Goal: Information Seeking & Learning: Learn about a topic

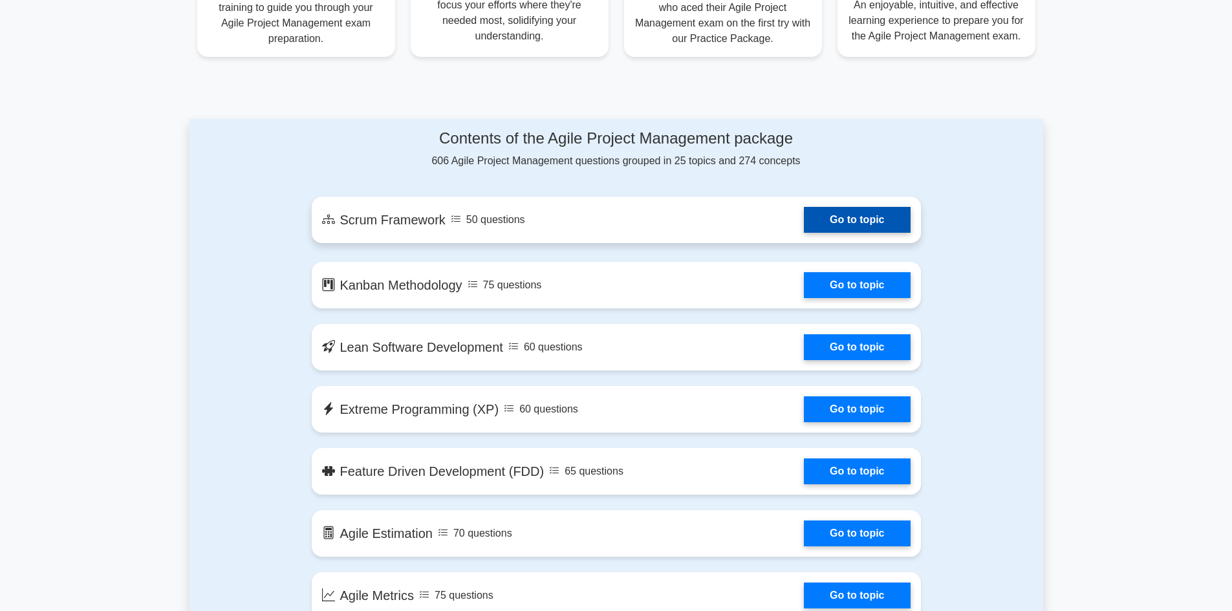
click at [804, 224] on link "Go to topic" at bounding box center [857, 220] width 106 height 26
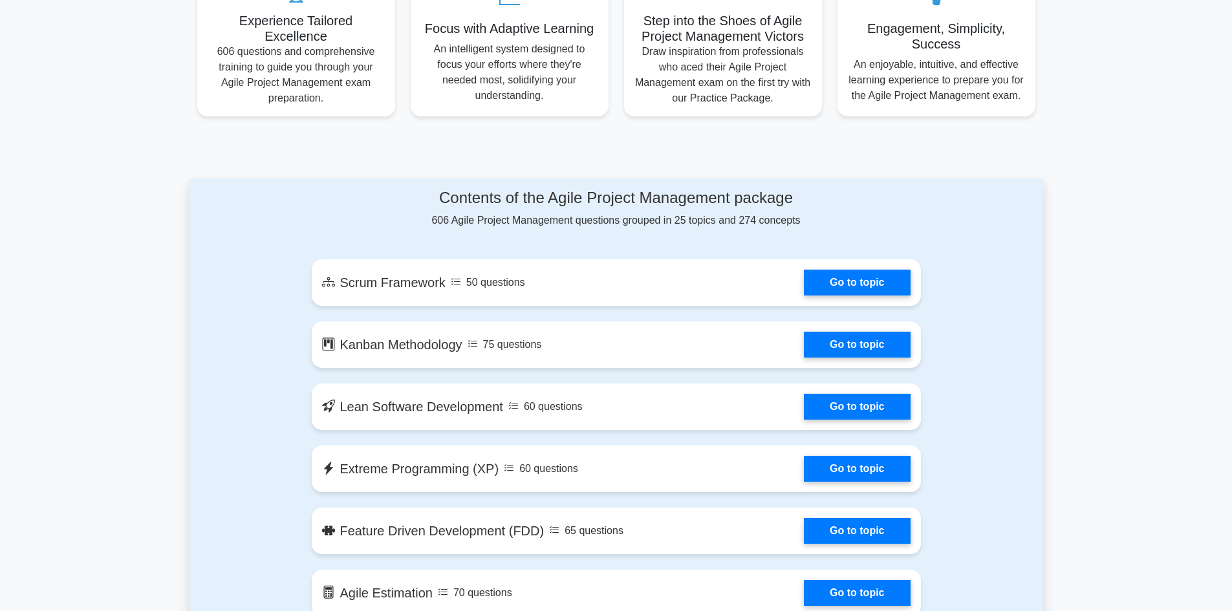
scroll to position [517, 0]
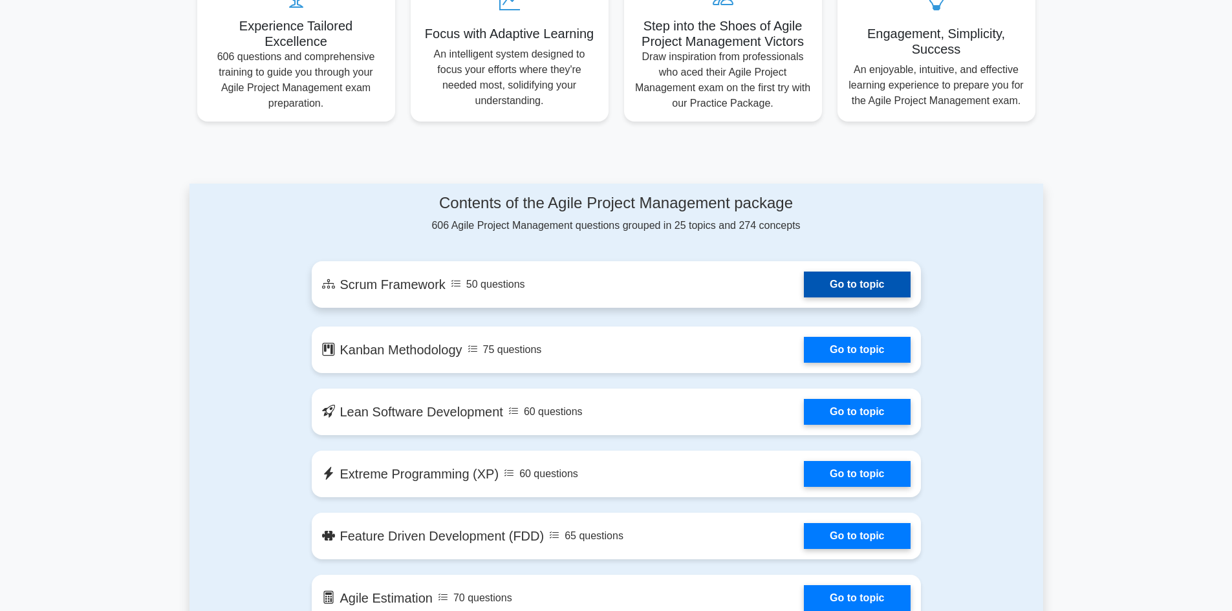
click at [864, 280] on link "Go to topic" at bounding box center [857, 285] width 106 height 26
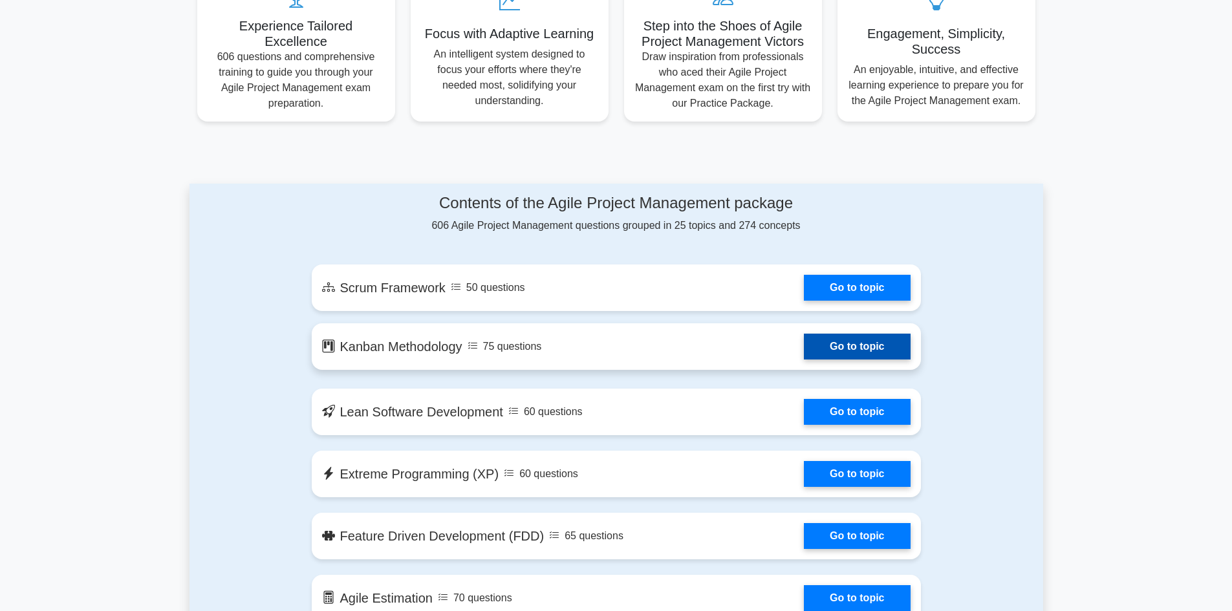
click at [884, 350] on link "Go to topic" at bounding box center [857, 347] width 106 height 26
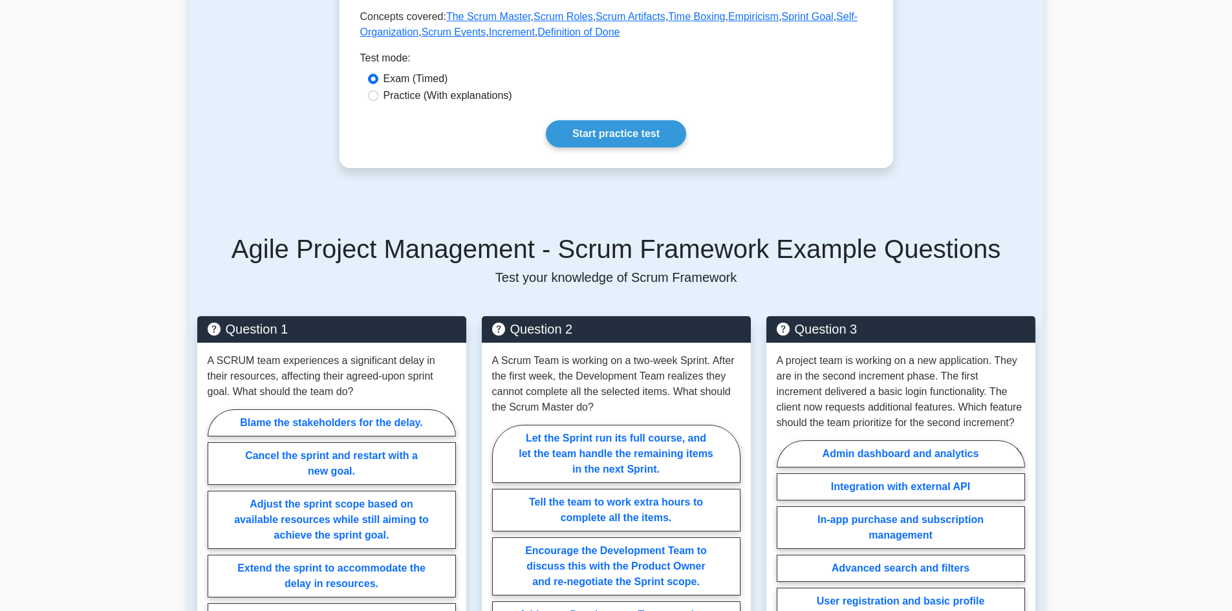
scroll to position [582, 0]
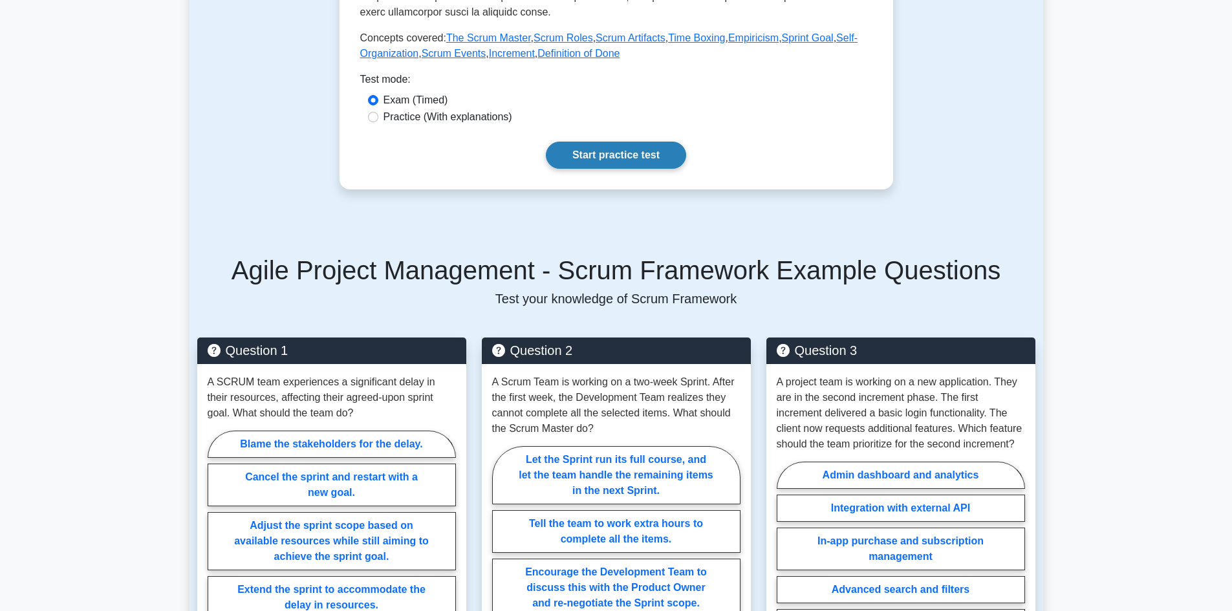
click at [636, 142] on link "Start practice test" at bounding box center [616, 155] width 140 height 27
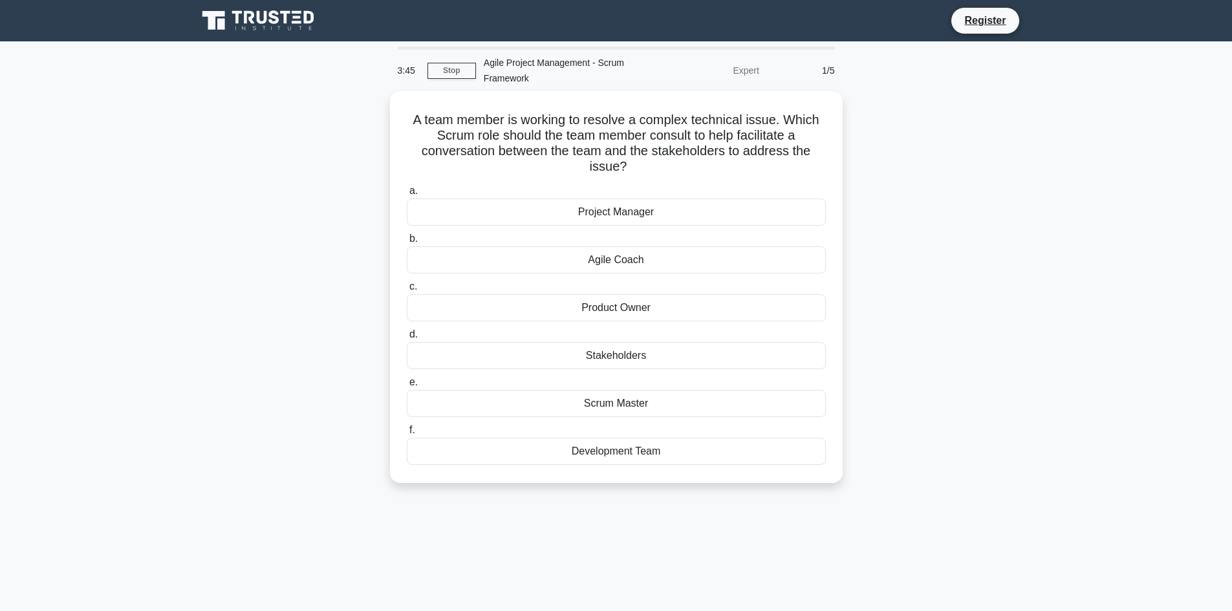
drag, startPoint x: 762, startPoint y: 548, endPoint x: 636, endPoint y: 542, distance: 125.5
click at [636, 542] on div "3:45 Stop Agile Project Management - Scrum Framework Expert 1/5 A team member i…" at bounding box center [615, 370] width 853 height 647
click at [668, 306] on div "Product Owner" at bounding box center [616, 304] width 419 height 27
click at [407, 288] on input "c. Product Owner" at bounding box center [407, 283] width 0 height 8
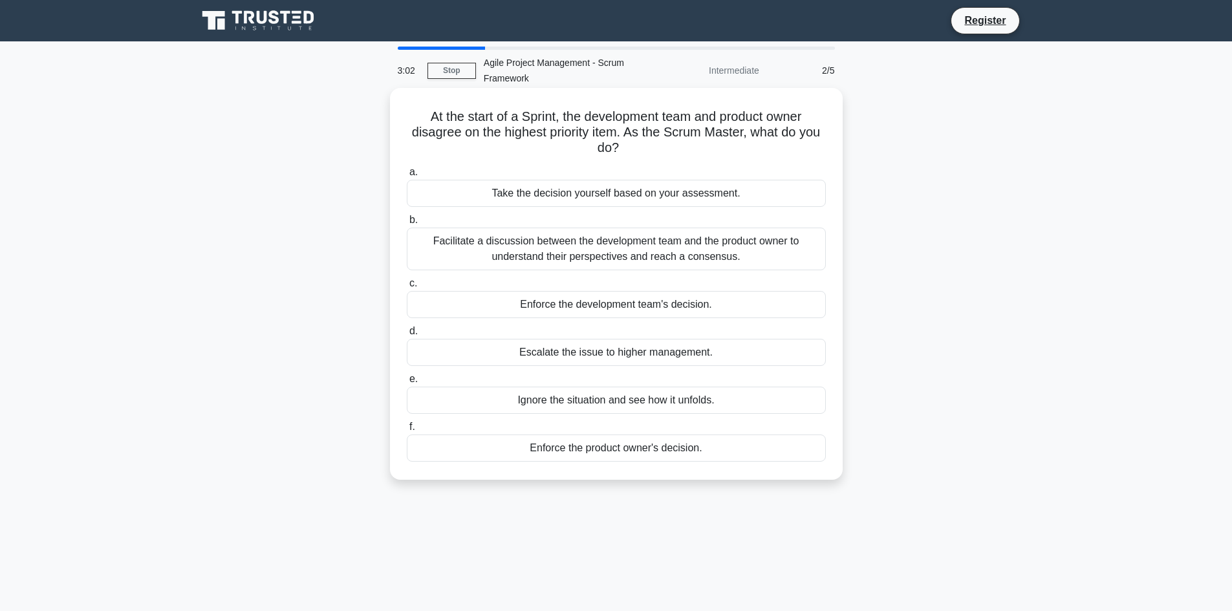
click at [670, 248] on div "Facilitate a discussion between the development team and the product owner to u…" at bounding box center [616, 249] width 419 height 43
click at [407, 224] on input "b. Facilitate a discussion between the development team and the product owner t…" at bounding box center [407, 220] width 0 height 8
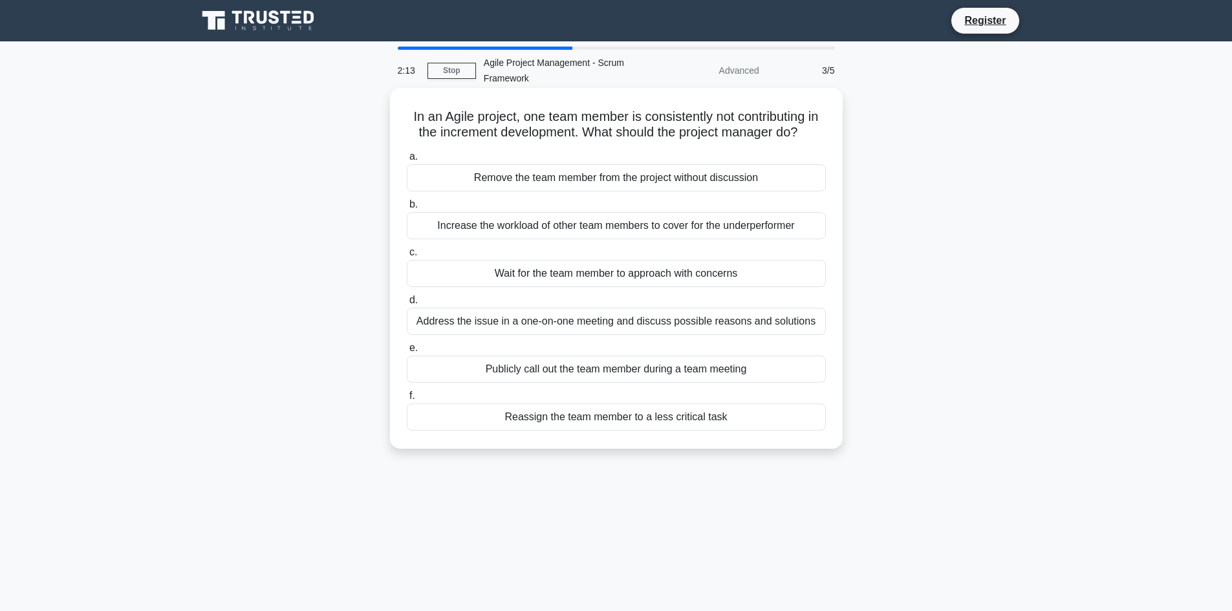
click at [652, 335] on div "Address the issue in a one-on-one meeting and discuss possible reasons and solu…" at bounding box center [616, 321] width 419 height 27
click at [407, 305] on input "d. Address the issue in a one-on-one meeting and discuss possible reasons and s…" at bounding box center [407, 300] width 0 height 8
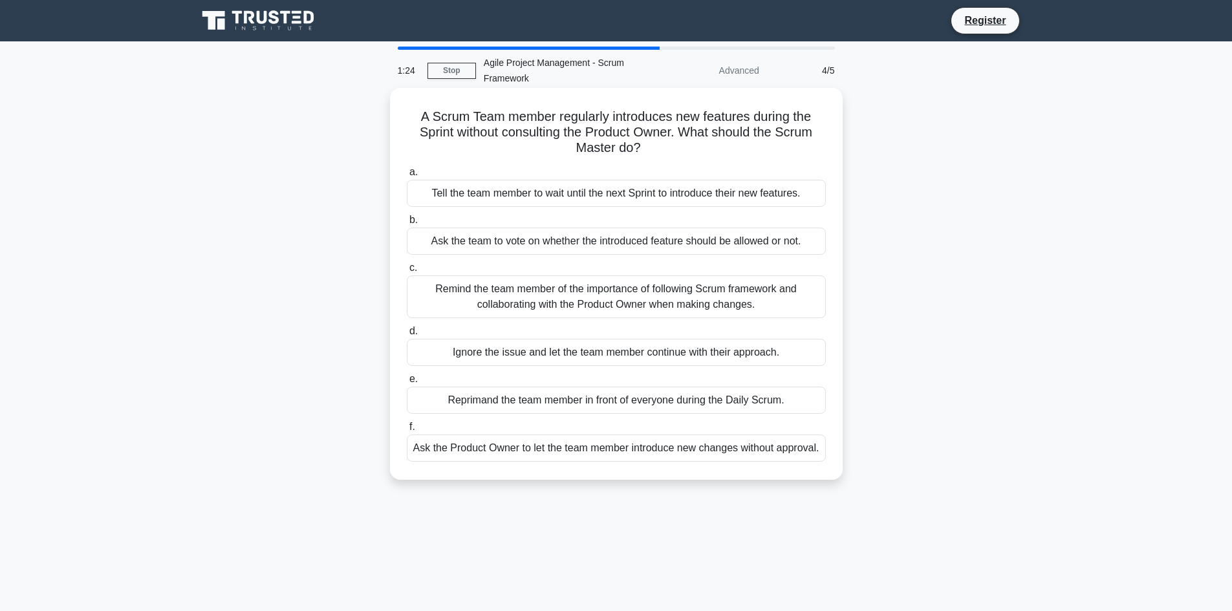
click at [611, 285] on div "Remind the team member of the importance of following Scrum framework and colla…" at bounding box center [616, 296] width 419 height 43
click at [407, 272] on input "c. Remind the team member of the importance of following Scrum framework and co…" at bounding box center [407, 268] width 0 height 8
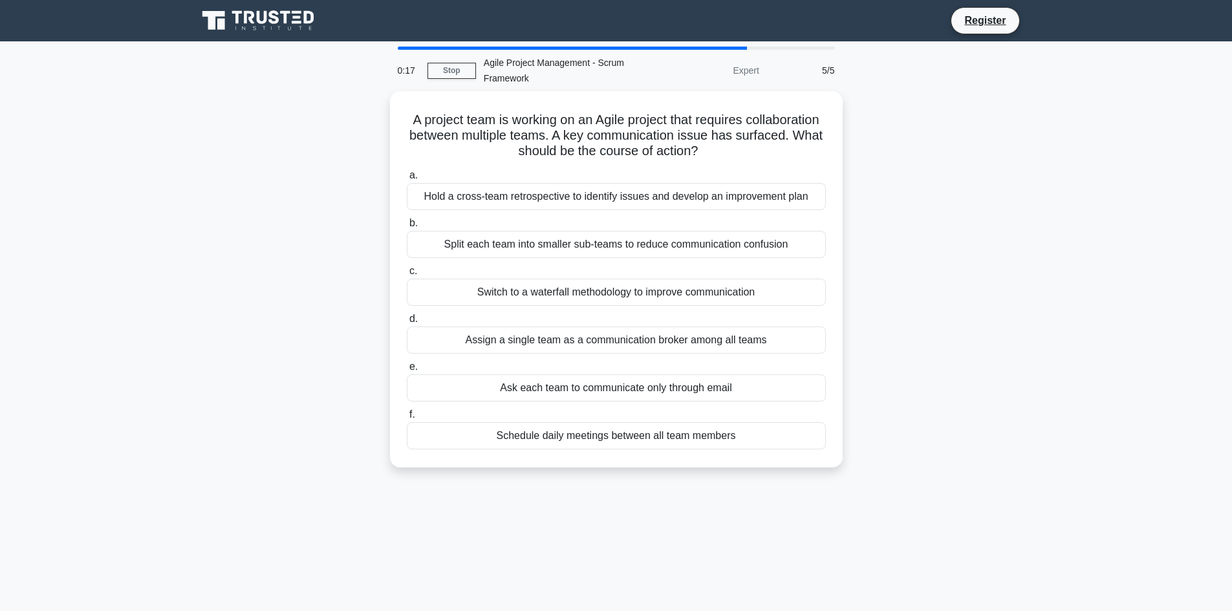
click at [719, 543] on div "0:17 Stop Agile Project Management - Scrum Framework Expert 5/5 A project team …" at bounding box center [615, 370] width 853 height 647
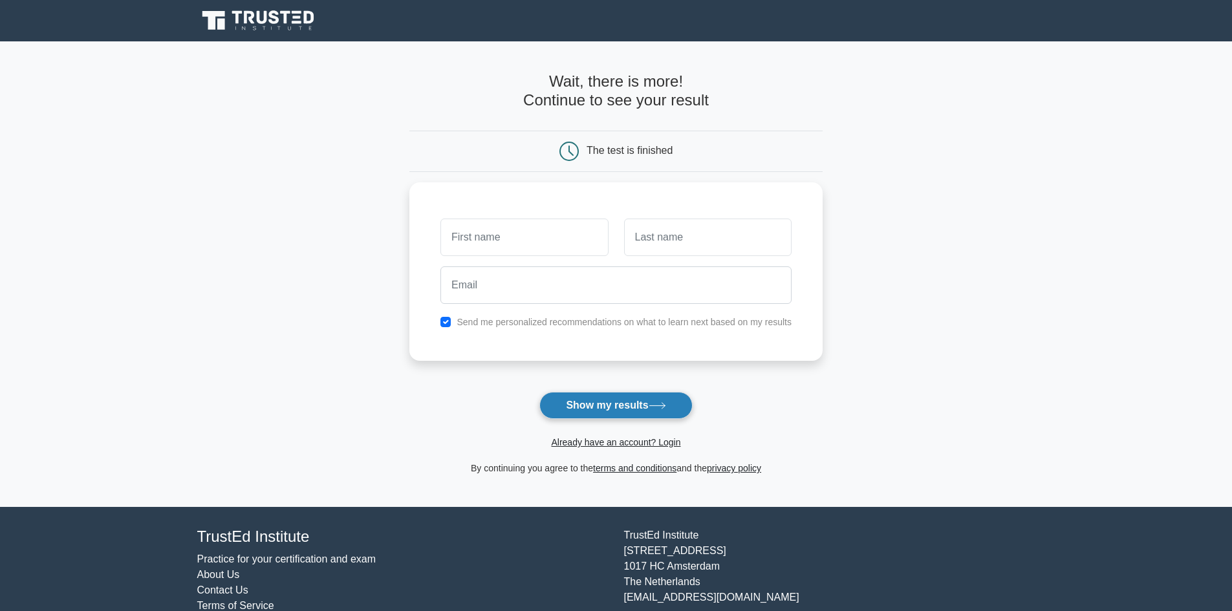
click at [622, 408] on button "Show my results" at bounding box center [615, 405] width 153 height 27
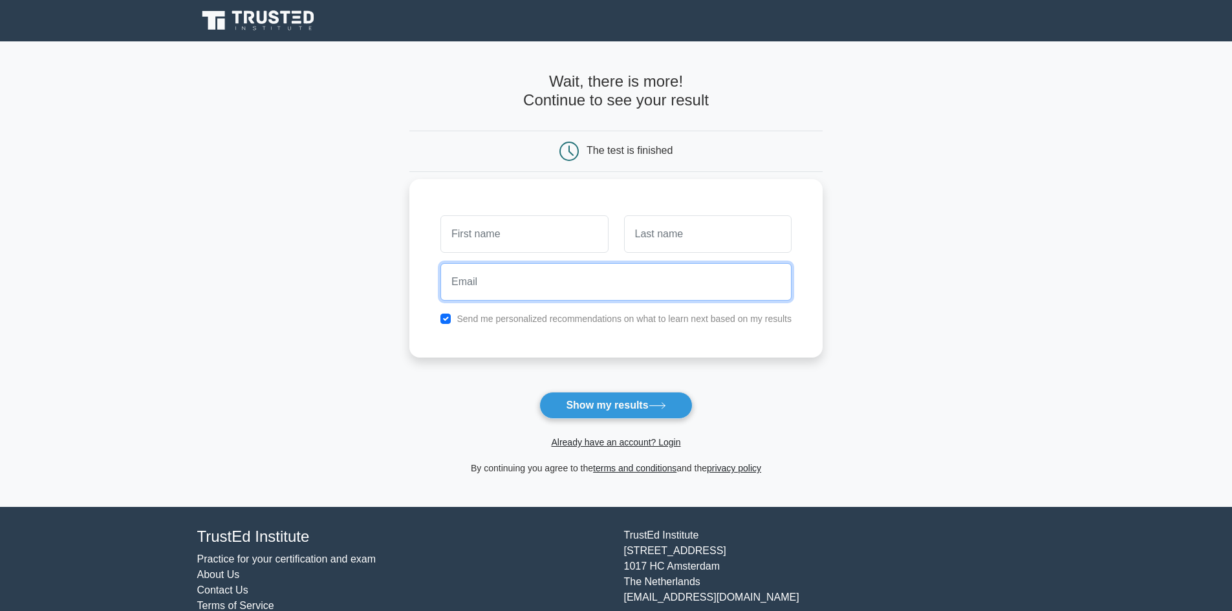
click at [731, 289] on input "email" at bounding box center [615, 281] width 351 height 37
click at [429, 378] on form "Wait, there is more! Continue to see your result The test is finished and the" at bounding box center [615, 273] width 413 height 403
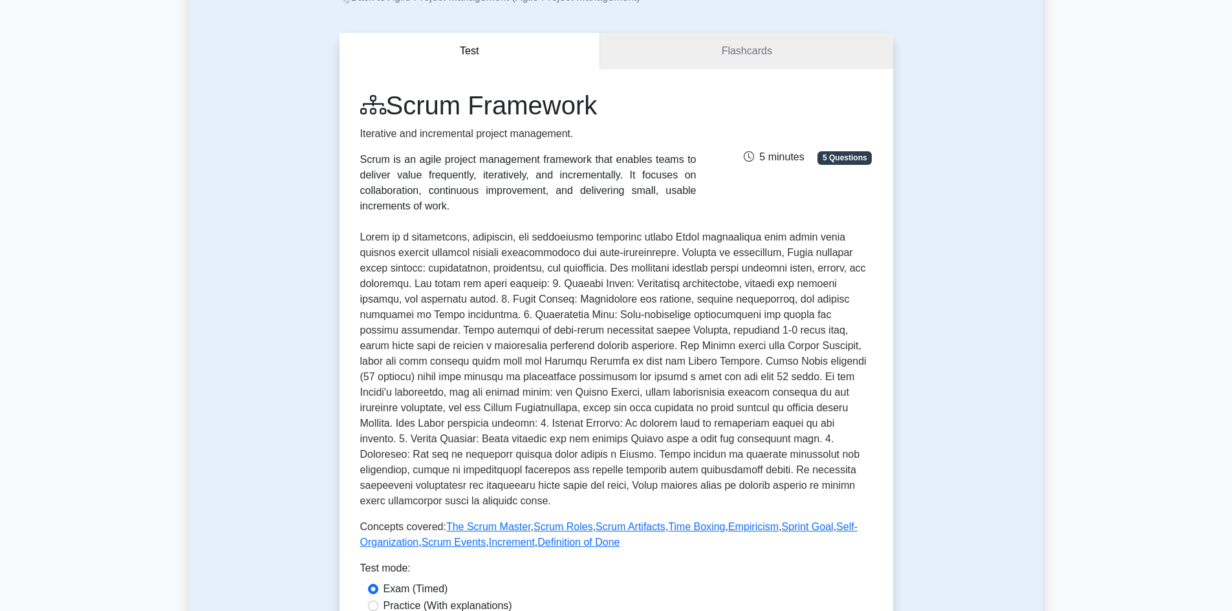
scroll to position [129, 0]
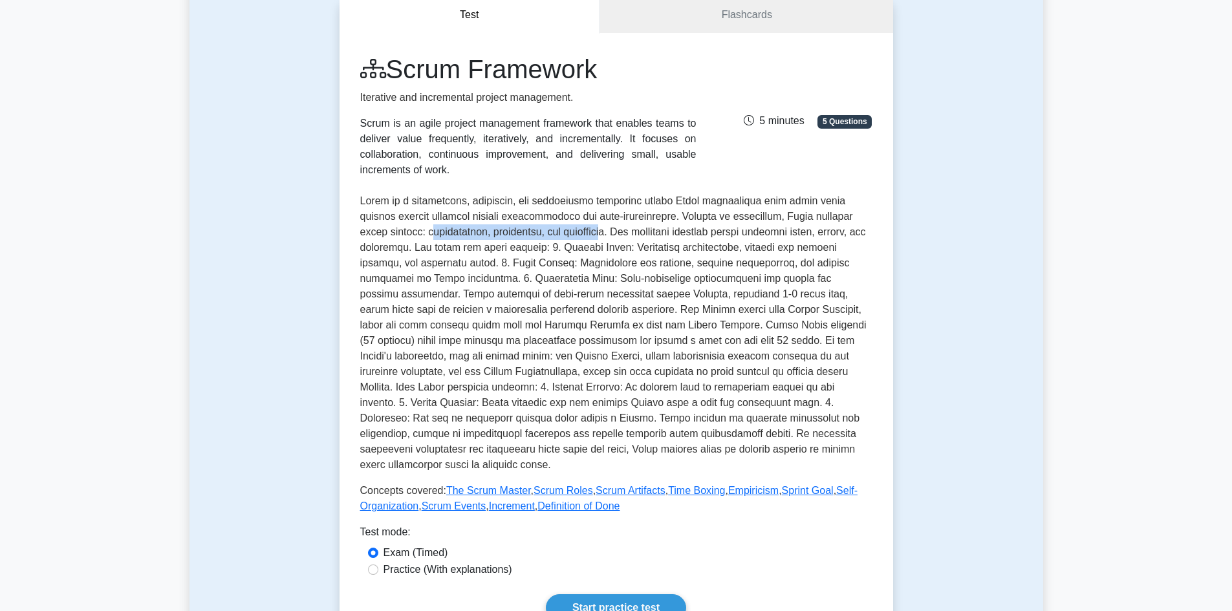
drag, startPoint x: 394, startPoint y: 232, endPoint x: 571, endPoint y: 228, distance: 177.2
click at [571, 228] on p at bounding box center [616, 332] width 512 height 279
click at [485, 244] on p at bounding box center [616, 332] width 512 height 279
drag, startPoint x: 571, startPoint y: 231, endPoint x: 397, endPoint y: 233, distance: 173.9
click at [396, 233] on p at bounding box center [616, 332] width 512 height 279
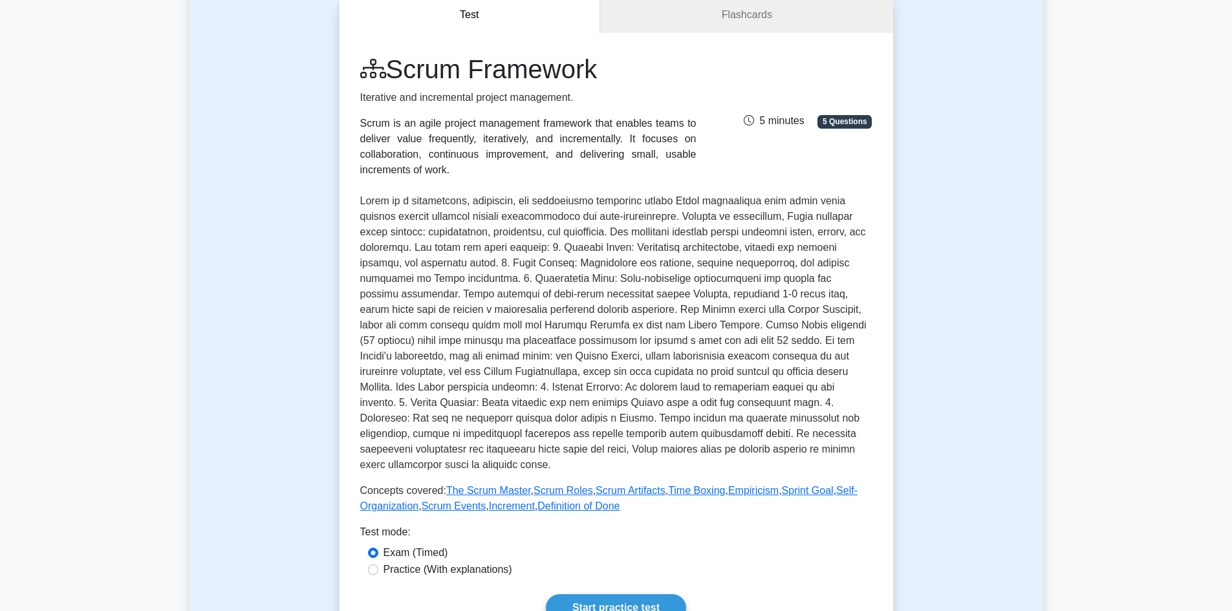
click at [424, 251] on p at bounding box center [616, 332] width 512 height 279
drag, startPoint x: 431, startPoint y: 391, endPoint x: 467, endPoint y: 391, distance: 36.9
click at [467, 391] on p at bounding box center [616, 332] width 512 height 279
click at [471, 382] on p at bounding box center [616, 332] width 512 height 279
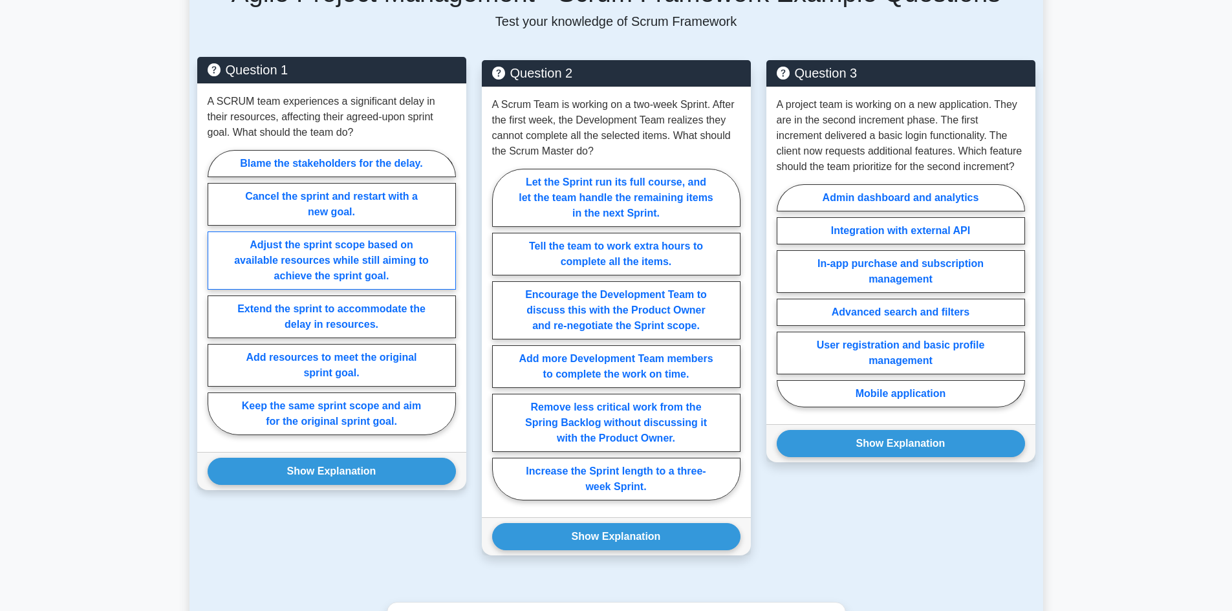
scroll to position [711, 0]
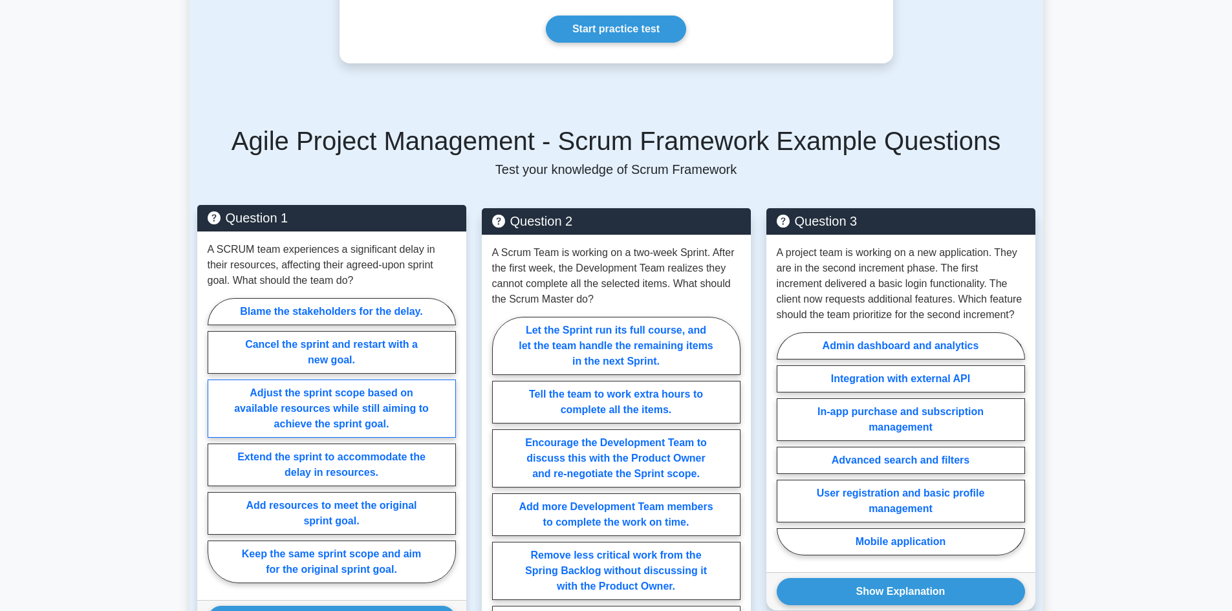
click at [349, 396] on label "Adjust the sprint scope based on available resources while still aiming to achi…" at bounding box center [332, 409] width 248 height 58
click at [216, 440] on input "Adjust the sprint scope based on available resources while still aiming to achi…" at bounding box center [212, 444] width 8 height 8
radio input "true"
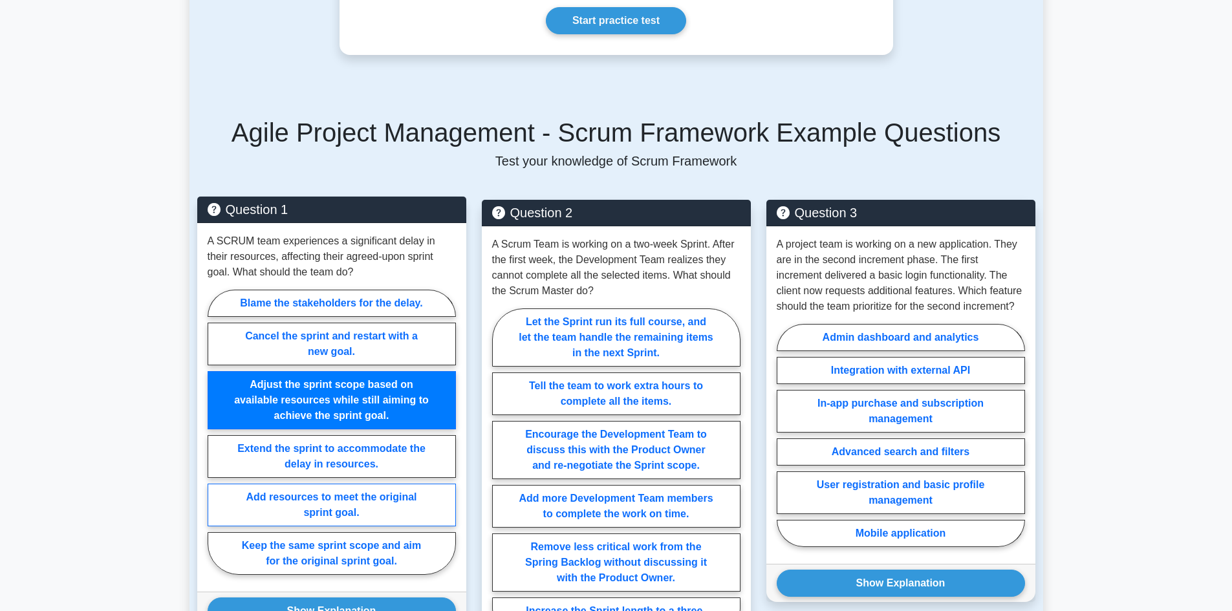
scroll to position [776, 0]
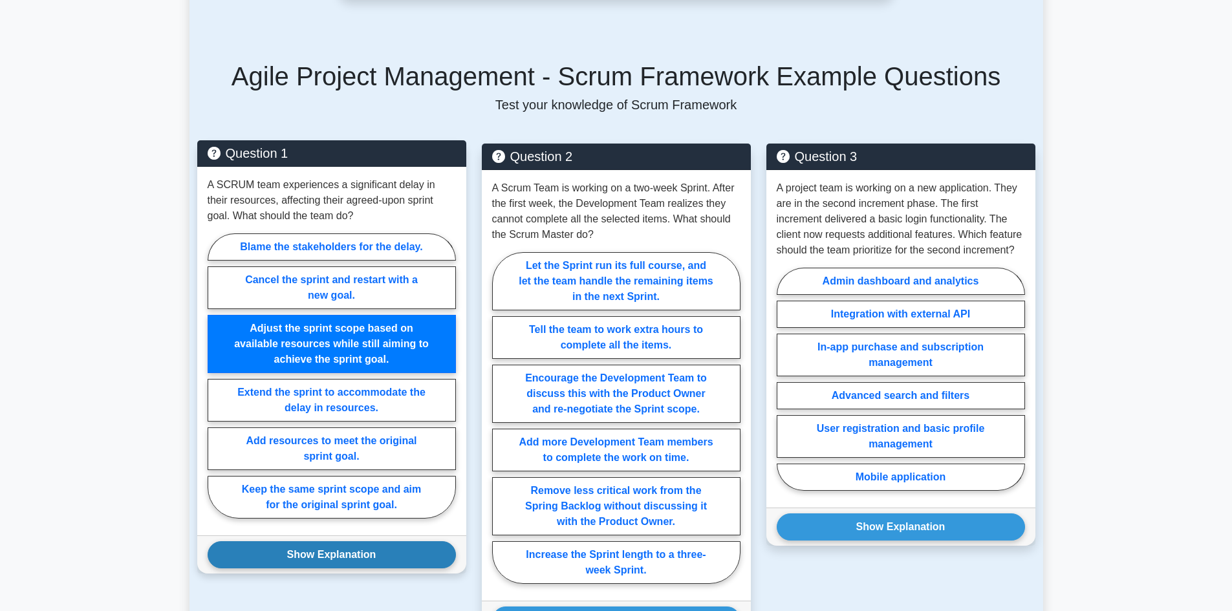
click at [392, 541] on button "Show Explanation" at bounding box center [332, 554] width 248 height 27
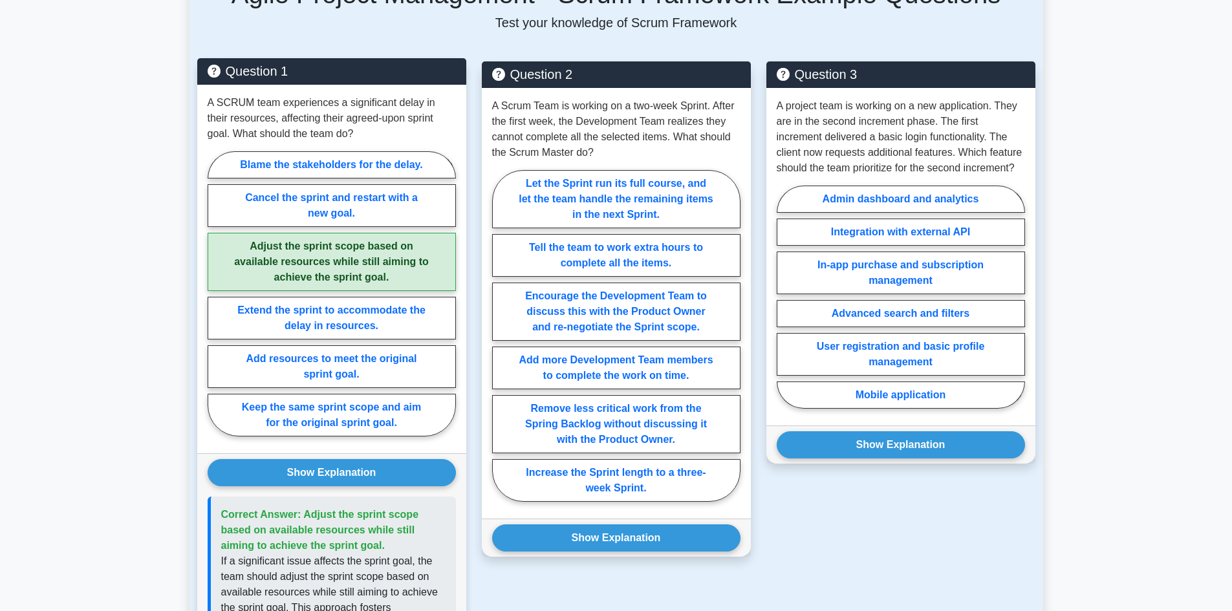
scroll to position [840, 0]
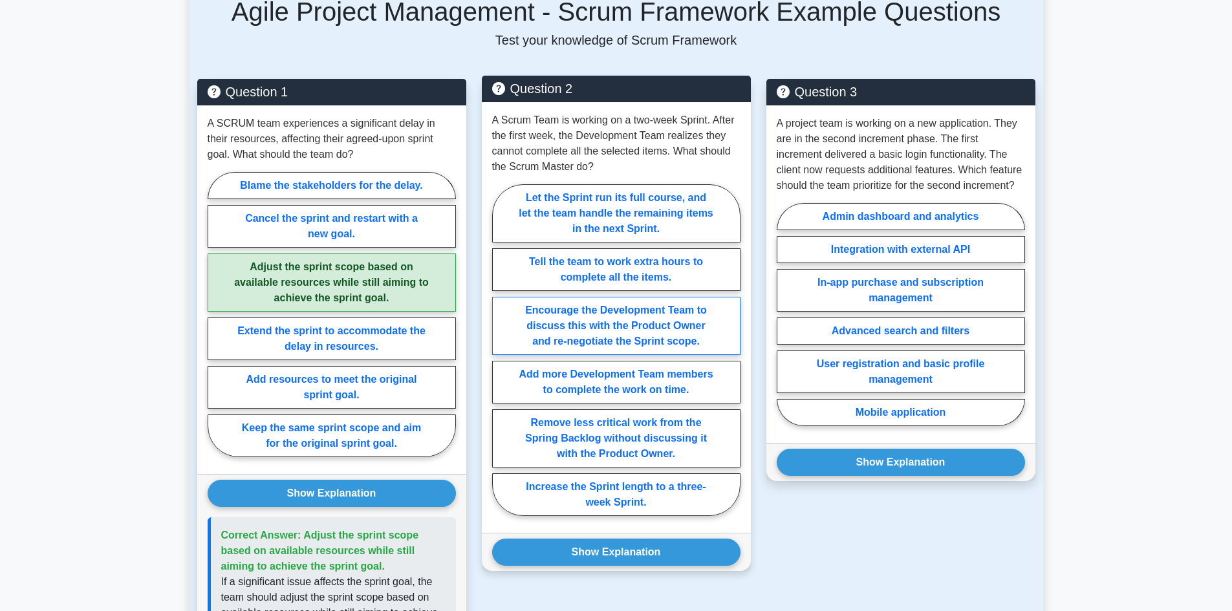
click at [633, 305] on label "Encourage the Development Team to discuss this with the Product Owner and re-ne…" at bounding box center [616, 326] width 248 height 58
click at [500, 350] on input "Encourage the Development Team to discuss this with the Product Owner and re-ne…" at bounding box center [496, 354] width 8 height 8
radio input "true"
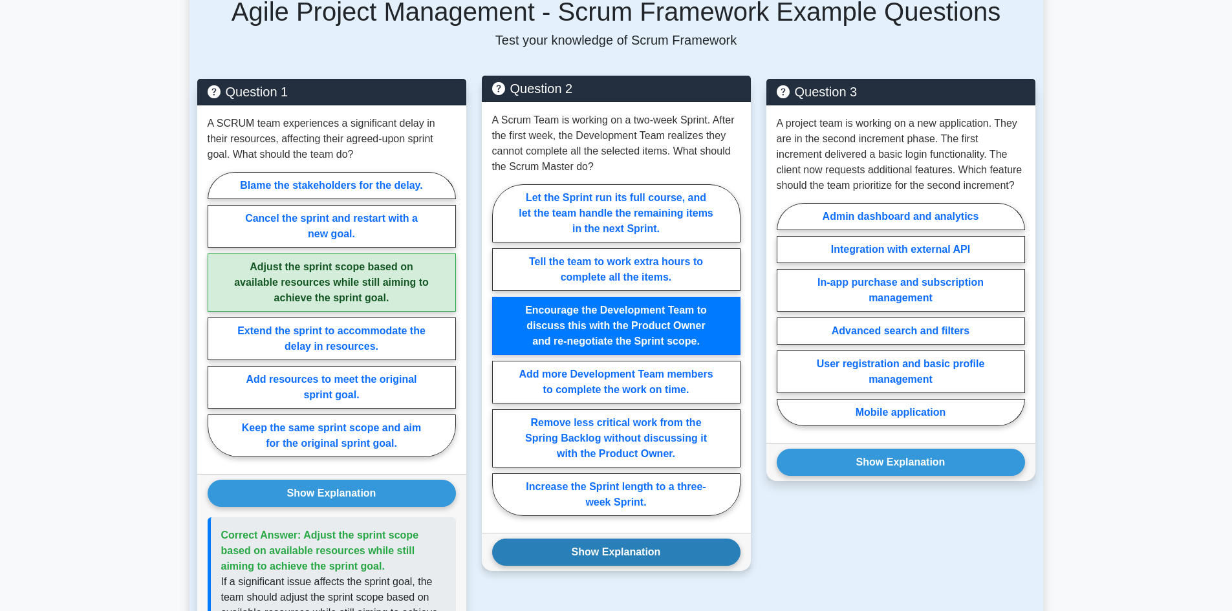
click at [678, 539] on button "Show Explanation" at bounding box center [616, 552] width 248 height 27
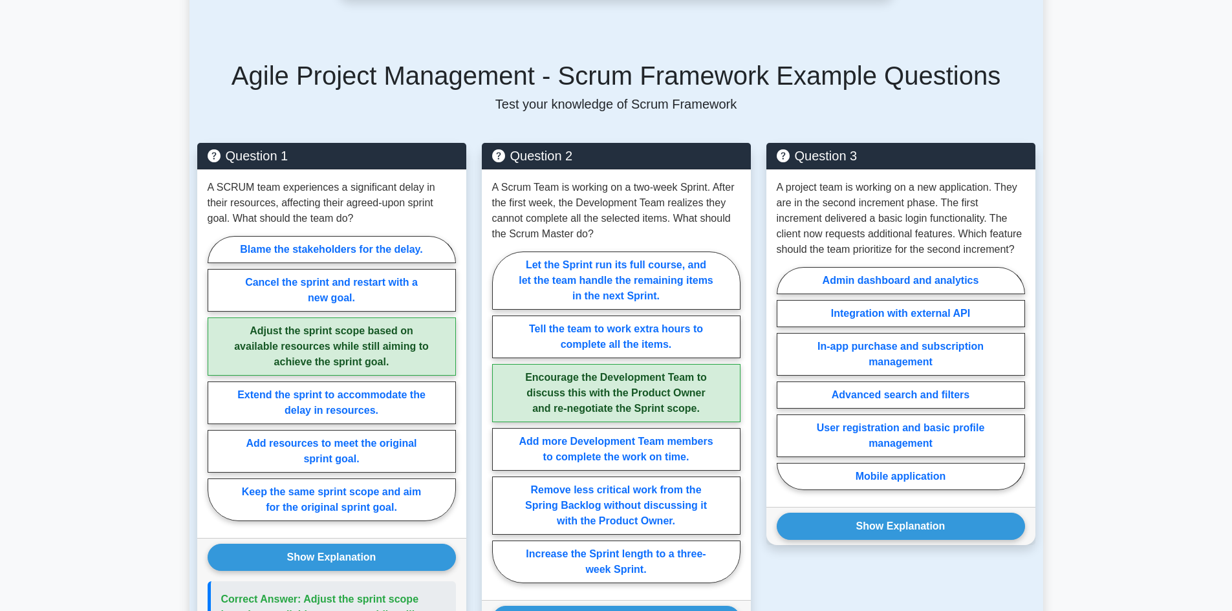
scroll to position [776, 0]
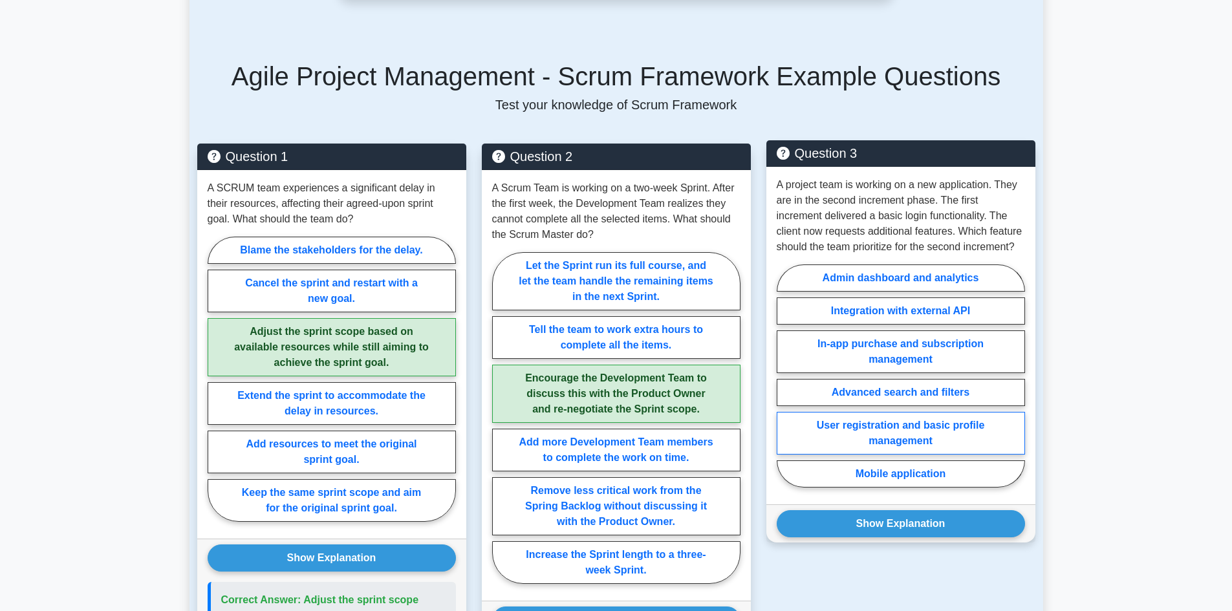
click at [886, 423] on label "User registration and basic profile management" at bounding box center [900, 433] width 248 height 43
click at [785, 384] on input "User registration and basic profile management" at bounding box center [780, 380] width 8 height 8
radio input "true"
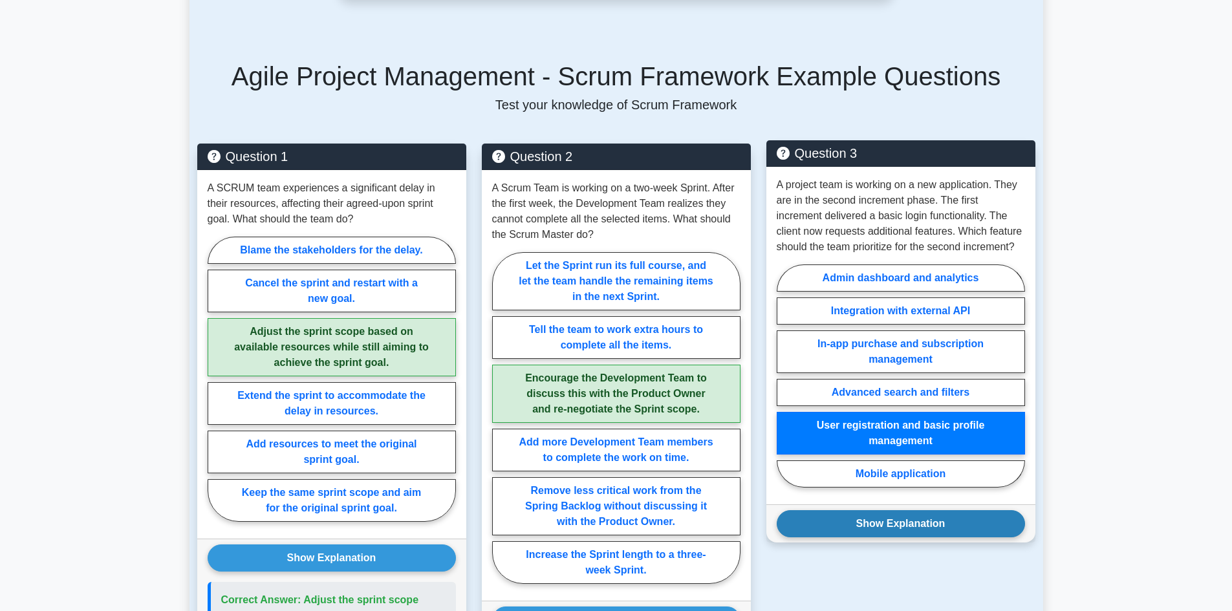
click at [883, 515] on button "Show Explanation" at bounding box center [900, 523] width 248 height 27
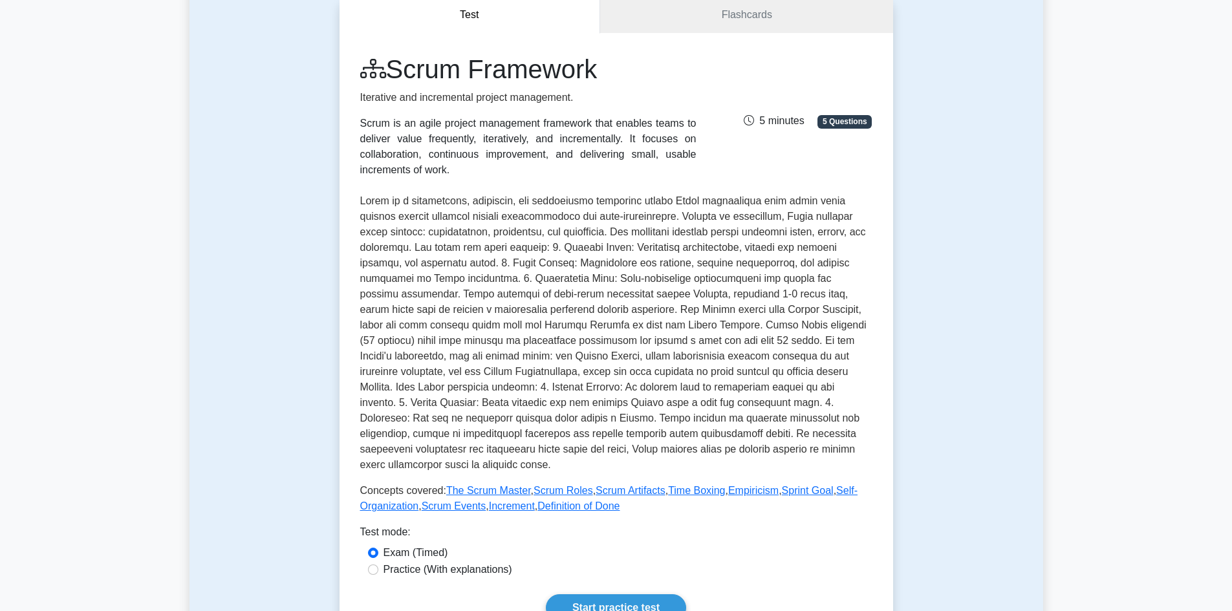
scroll to position [0, 0]
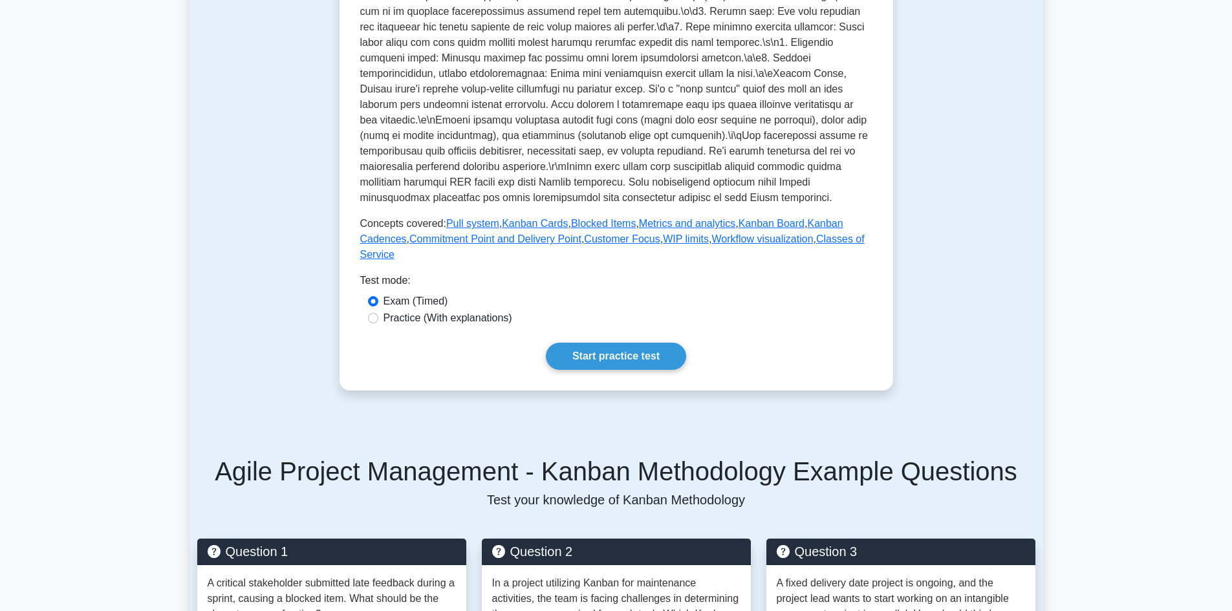
scroll to position [388, 0]
